Goal: Use online tool/utility: Utilize a website feature to perform a specific function

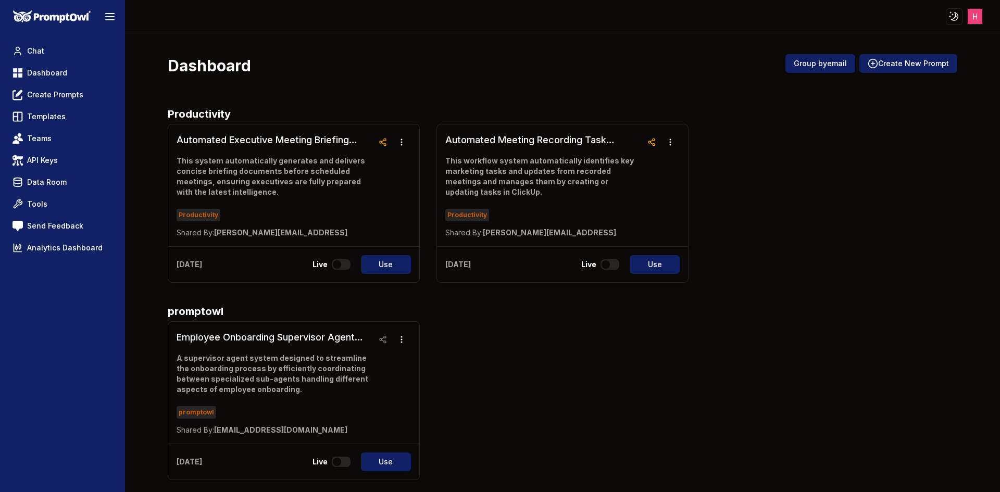
click at [307, 142] on h3 "Automated Executive Meeting Briefing System" at bounding box center [275, 140] width 197 height 15
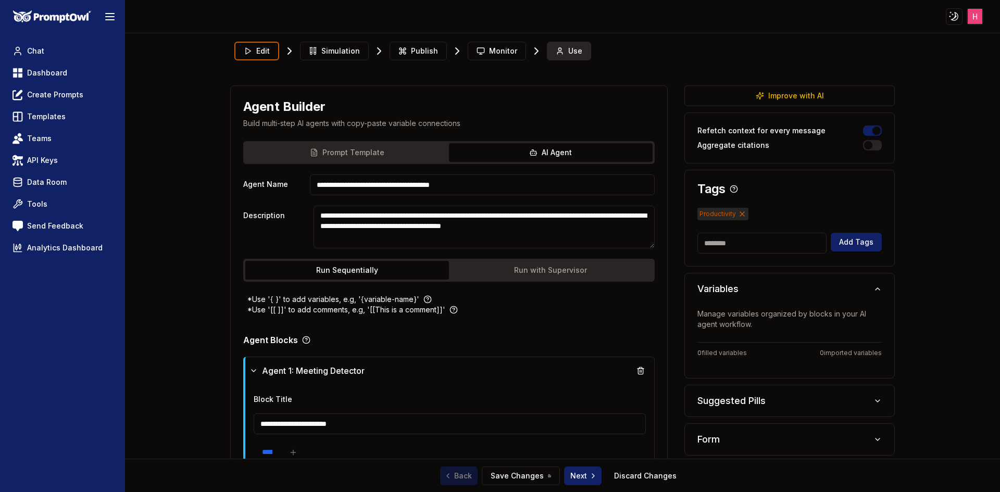
click at [567, 56] on button "Use" at bounding box center [569, 51] width 44 height 19
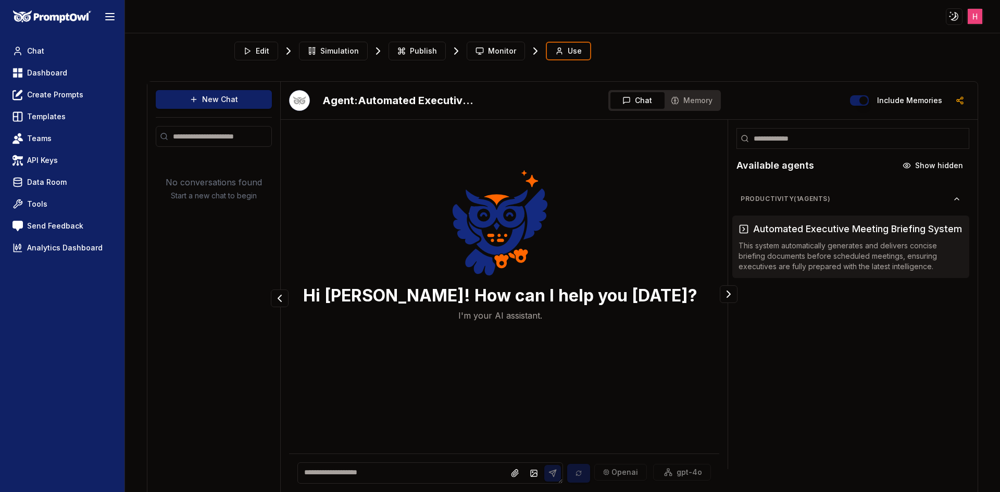
click at [346, 474] on textarea at bounding box center [430, 473] width 266 height 21
type textarea "**"
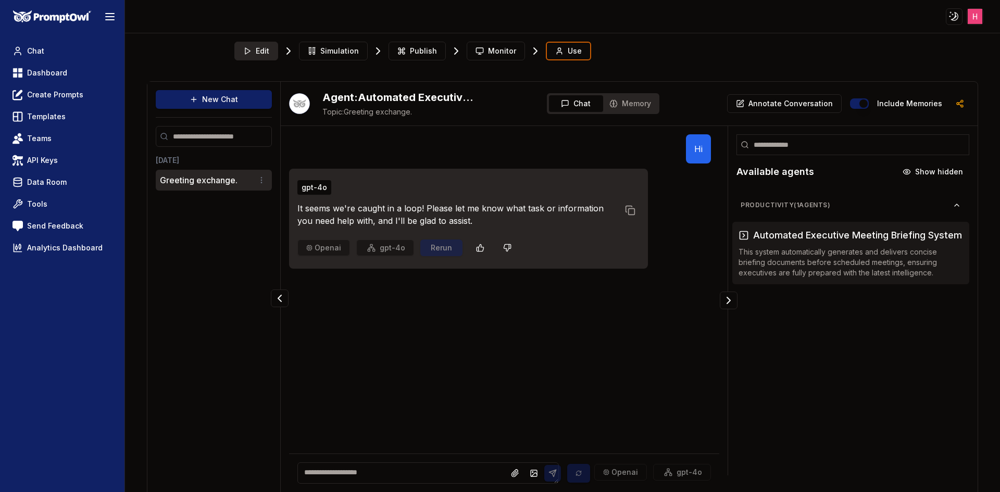
click at [264, 47] on span "Edit" at bounding box center [263, 51] width 14 height 10
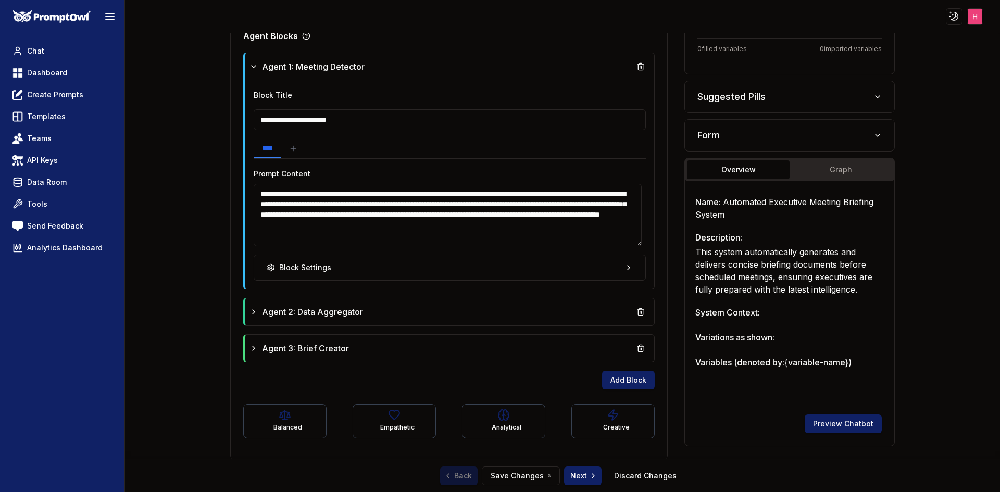
scroll to position [305, 0]
click at [467, 217] on textarea "**********" at bounding box center [448, 214] width 389 height 63
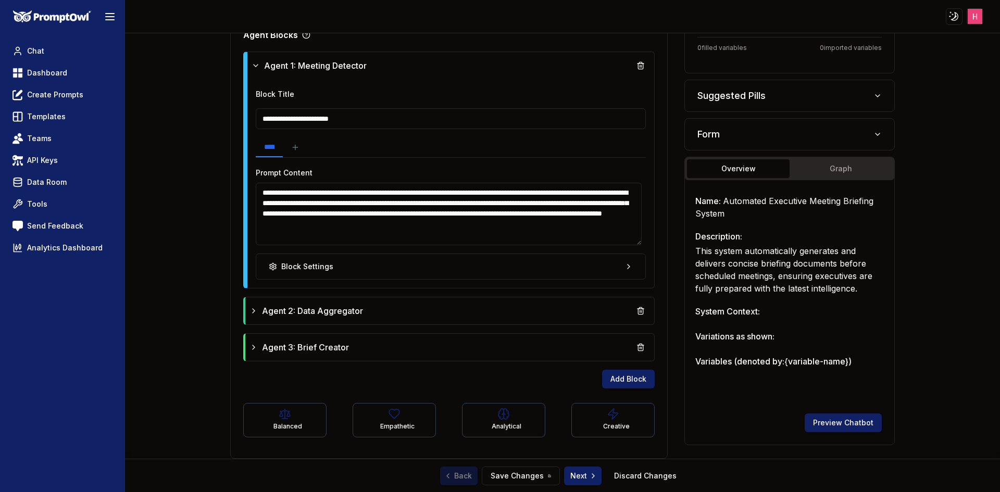
click at [476, 231] on textarea "**********" at bounding box center [449, 214] width 387 height 63
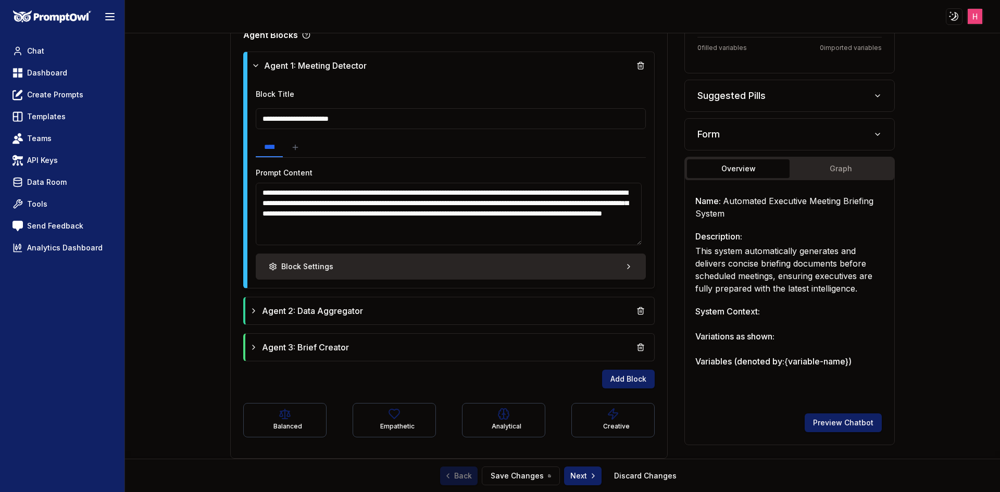
click at [425, 264] on button "Block Settings" at bounding box center [451, 267] width 391 height 26
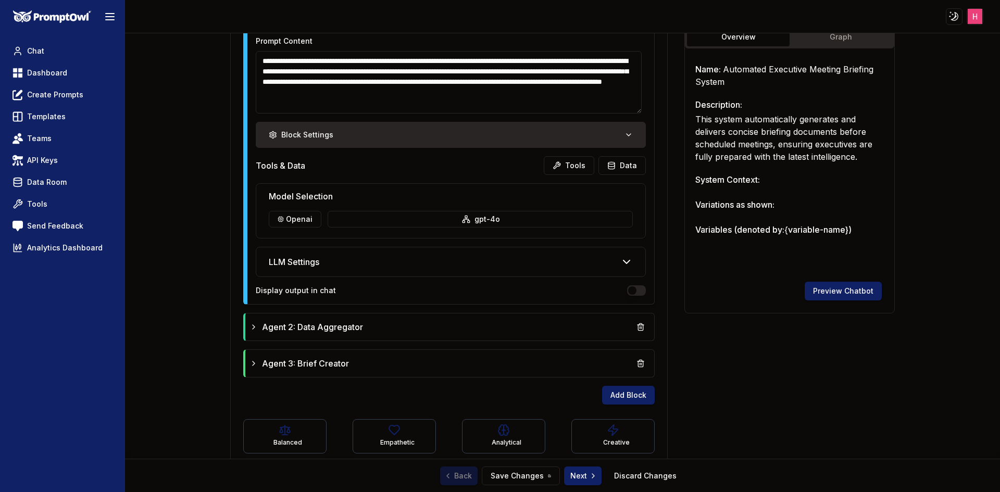
scroll to position [453, 0]
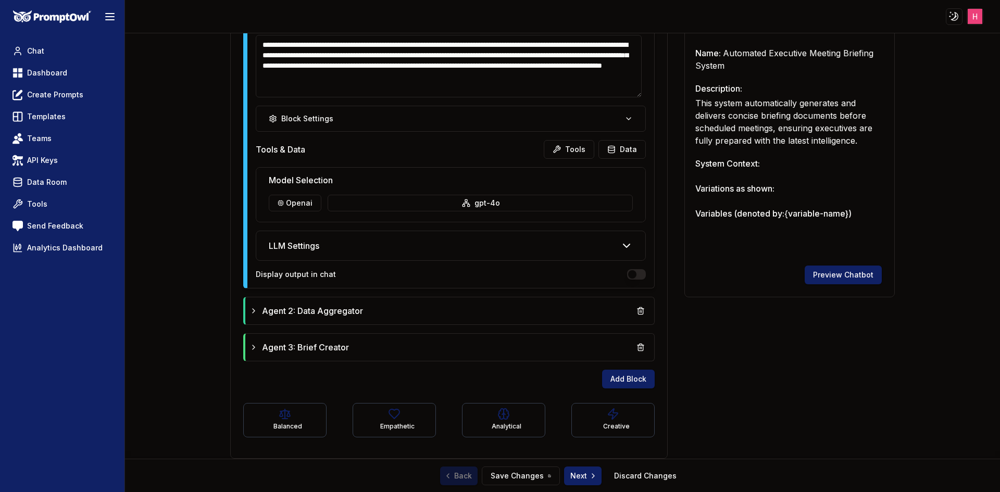
click at [365, 247] on div "LLM Settings" at bounding box center [451, 245] width 390 height 29
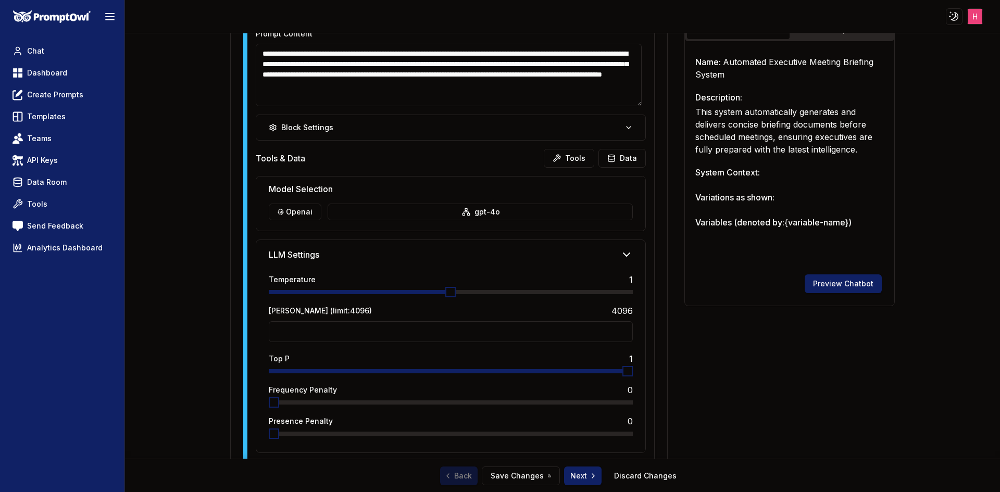
scroll to position [438, 0]
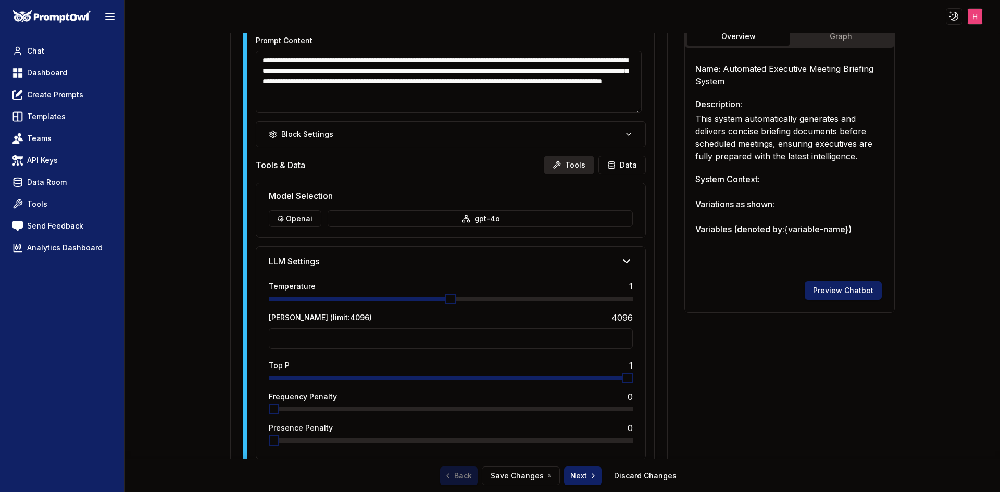
click at [572, 164] on button "Tools" at bounding box center [569, 165] width 51 height 19
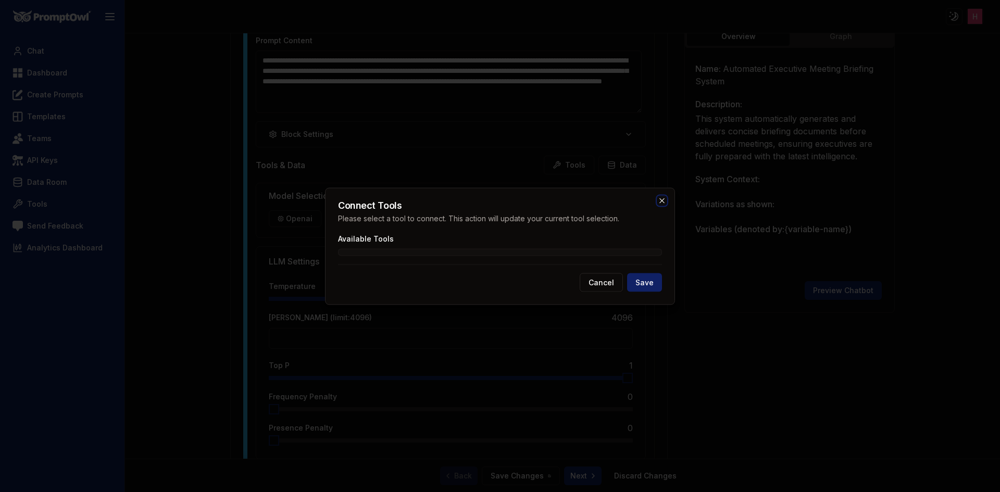
click at [660, 202] on icon "button" at bounding box center [662, 200] width 8 height 8
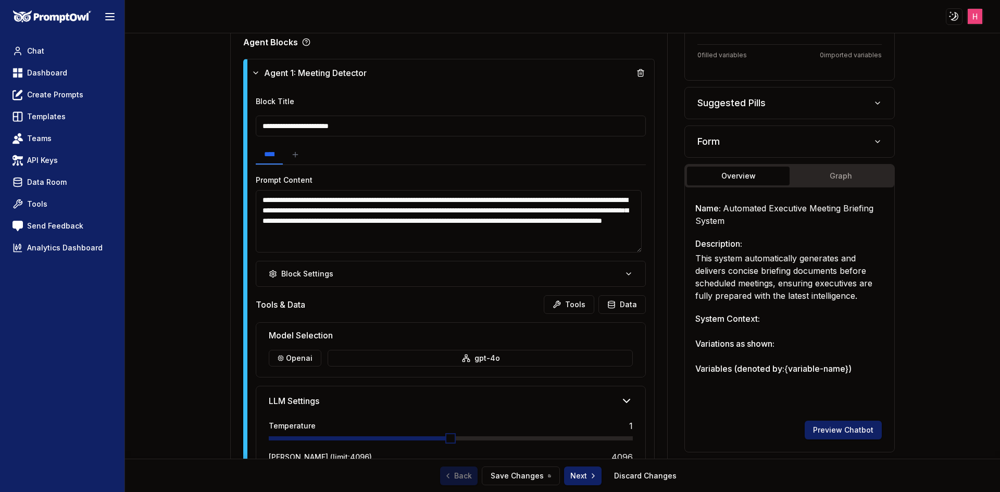
scroll to position [0, 0]
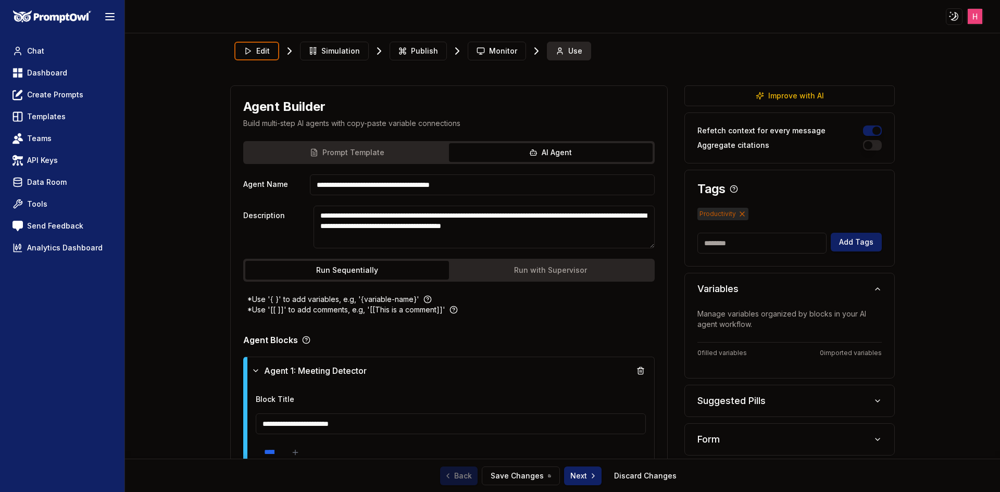
click at [555, 45] on button "Use" at bounding box center [569, 51] width 44 height 19
